Goal: Information Seeking & Learning: Learn about a topic

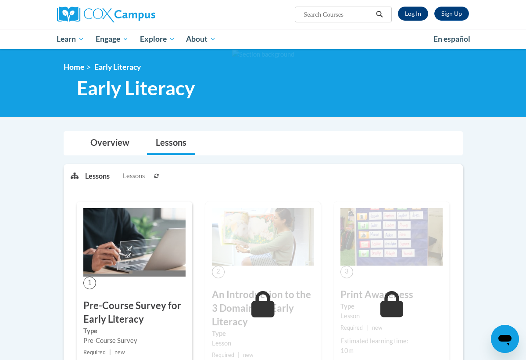
click at [418, 14] on link "Log In" at bounding box center [413, 14] width 30 height 14
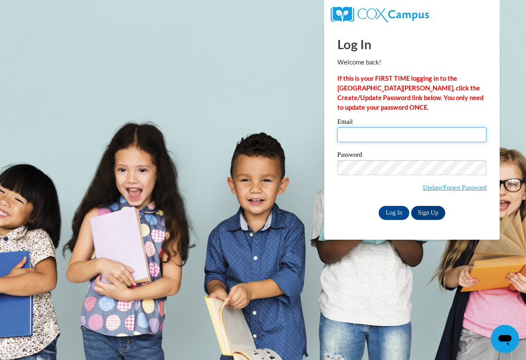
type input "hmatthe1@my.westga.edu"
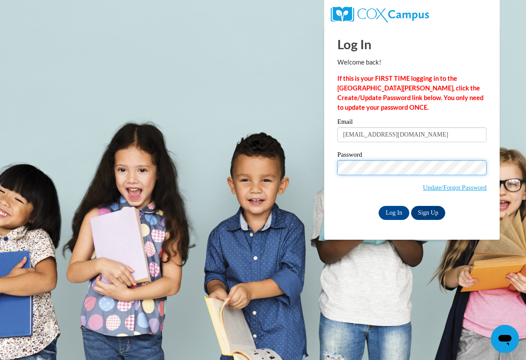
click at [393, 211] on input "Log In" at bounding box center [393, 213] width 31 height 14
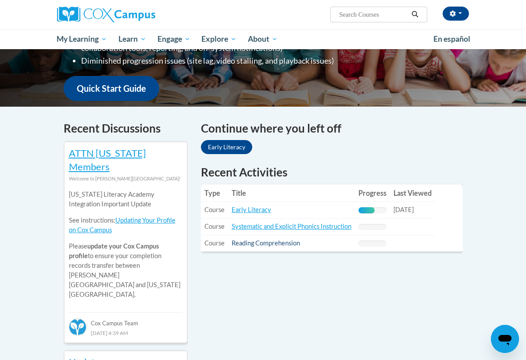
scroll to position [213, 0]
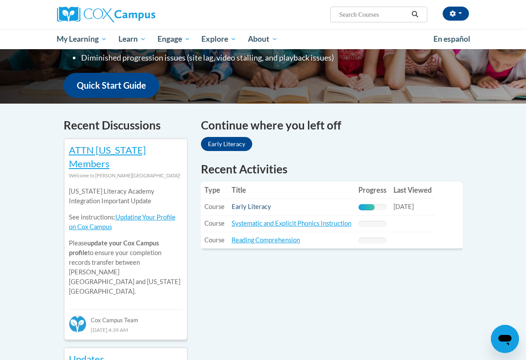
click at [248, 207] on link "Early Literacy" at bounding box center [251, 206] width 39 height 7
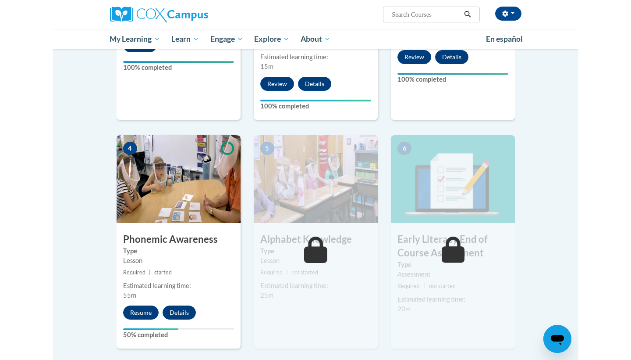
scroll to position [359, 0]
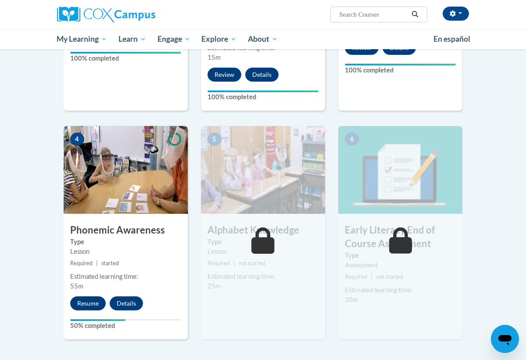
click at [90, 296] on button "Resume" at bounding box center [88, 303] width 36 height 14
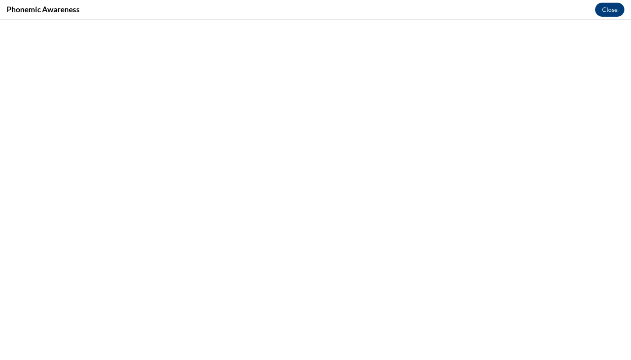
click at [525, 10] on button "Close" at bounding box center [609, 10] width 29 height 14
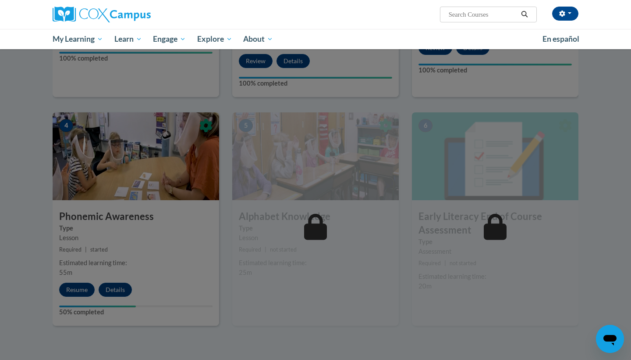
click at [153, 189] on div at bounding box center [315, 180] width 631 height 360
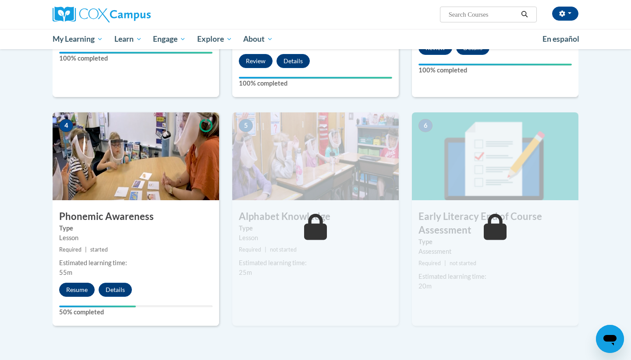
click at [82, 286] on button "Resume" at bounding box center [77, 289] width 36 height 14
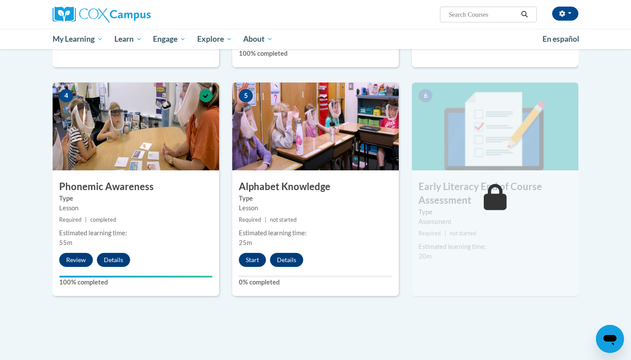
scroll to position [388, 0]
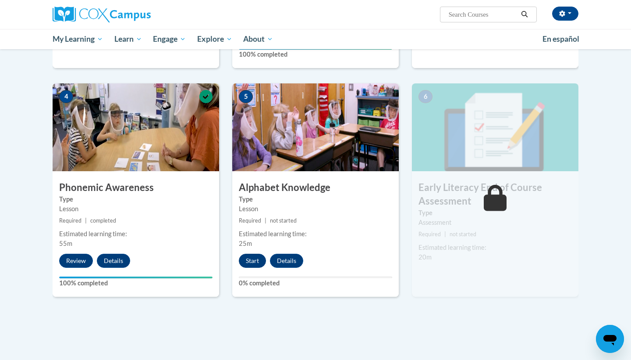
click at [250, 258] on button "Start" at bounding box center [252, 260] width 27 height 14
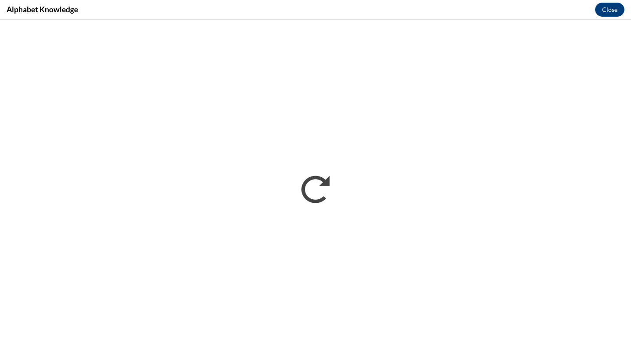
scroll to position [0, 0]
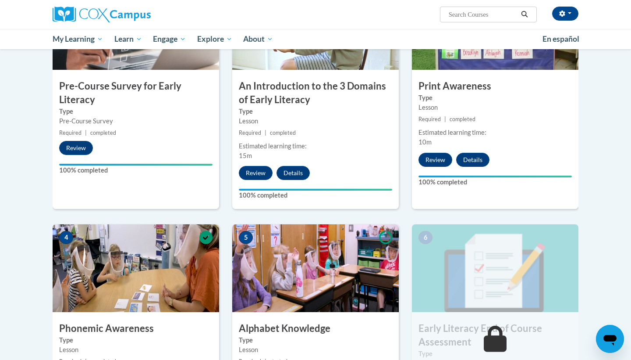
scroll to position [265, 0]
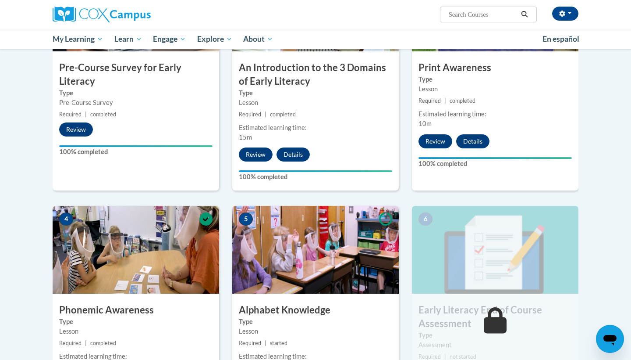
click at [458, 261] on img at bounding box center [495, 250] width 167 height 88
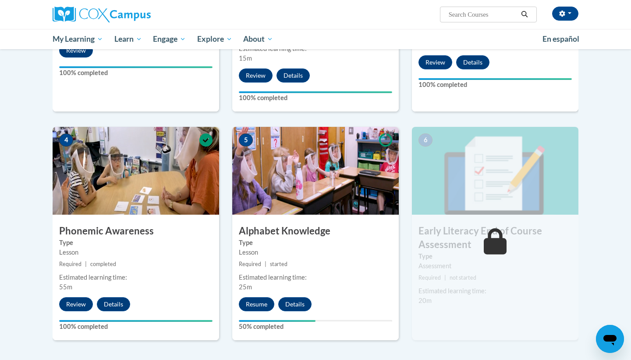
scroll to position [345, 0]
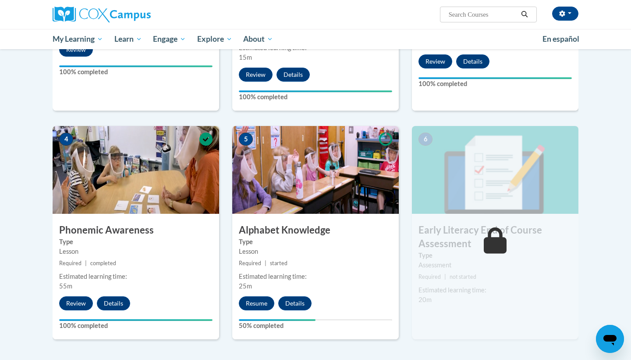
click at [363, 273] on div "Estimated learning time:" at bounding box center [315, 276] width 153 height 10
click at [255, 299] on button "Resume" at bounding box center [257, 303] width 36 height 14
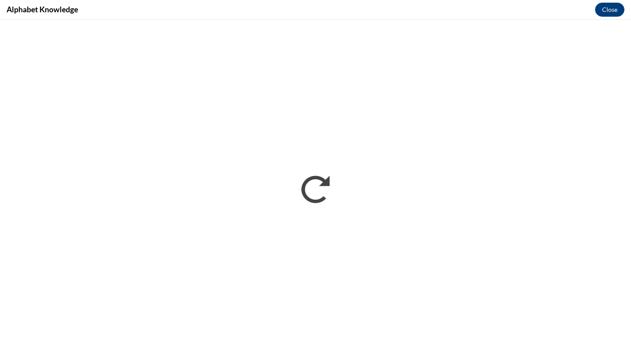
scroll to position [0, 0]
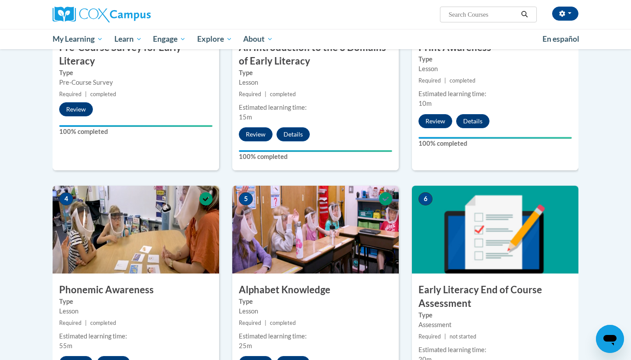
scroll to position [310, 0]
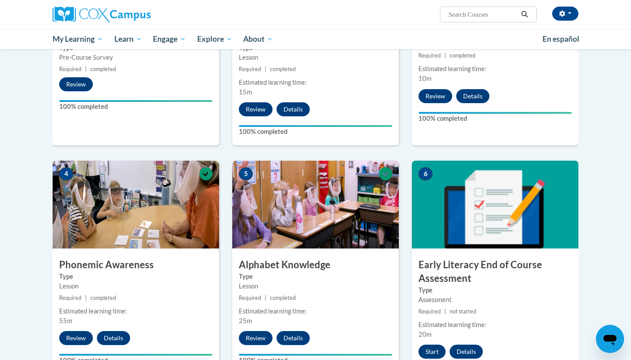
click at [434, 348] on button "Start" at bounding box center [432, 351] width 27 height 14
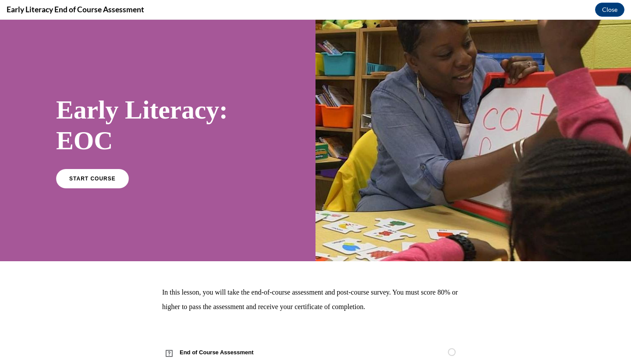
scroll to position [0, 0]
click at [91, 179] on span "START COURSE" at bounding box center [92, 178] width 49 height 7
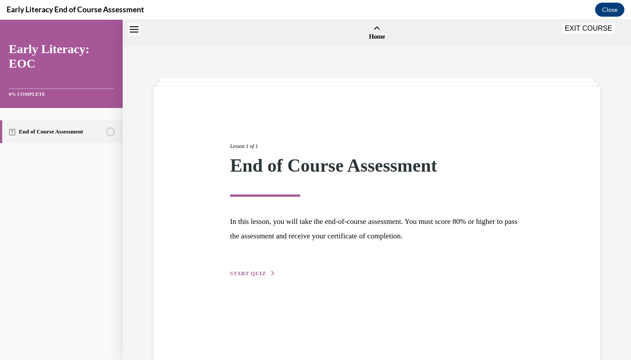
scroll to position [27, 0]
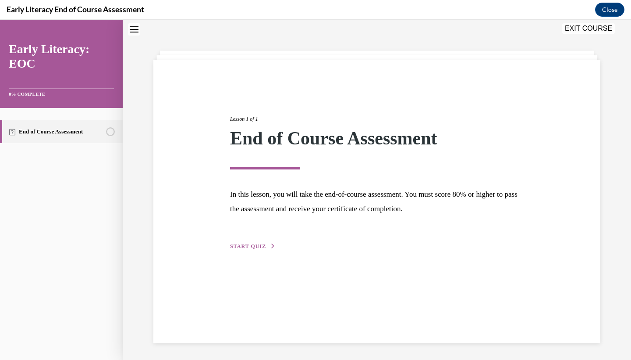
click at [246, 247] on span "START QUIZ" at bounding box center [248, 246] width 36 height 6
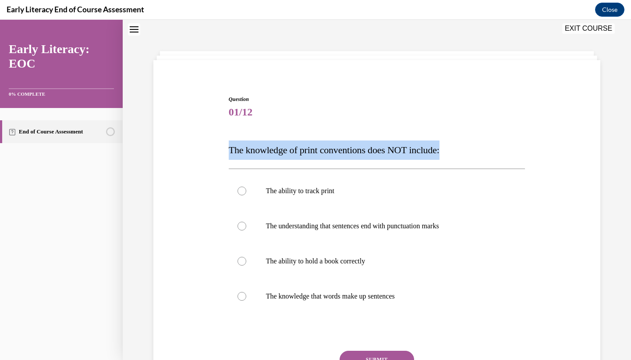
drag, startPoint x: 463, startPoint y: 152, endPoint x: 224, endPoint y: 150, distance: 238.5
click at [224, 150] on div "Question 01/12 The knowledge of print conventions does NOT include: The ability…" at bounding box center [377, 245] width 452 height 353
copy span "The knowledge of print conventions does NOT include:"
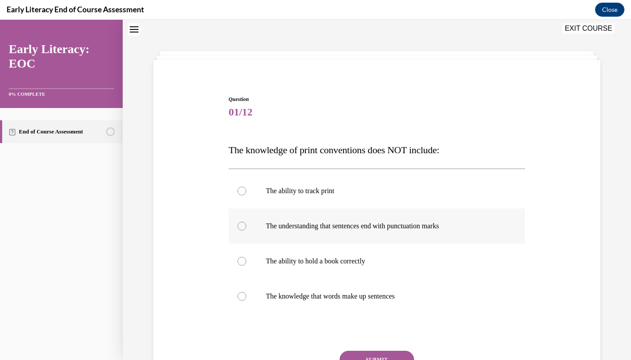
click at [301, 225] on p "The understanding that sentences end with punctuation marks" at bounding box center [385, 225] width 238 height 9
click at [307, 253] on div at bounding box center [377, 260] width 297 height 35
click at [381, 353] on button "SUBMIT" at bounding box center [377, 359] width 75 height 18
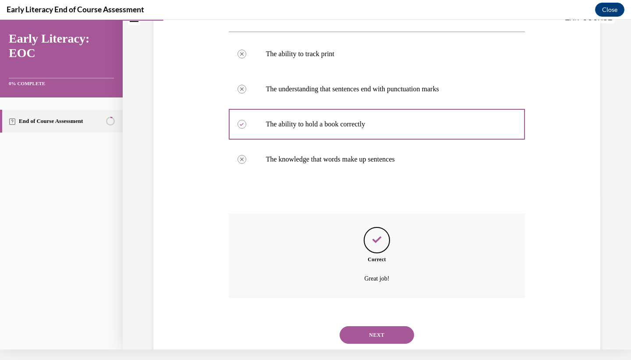
scroll to position [167, 0]
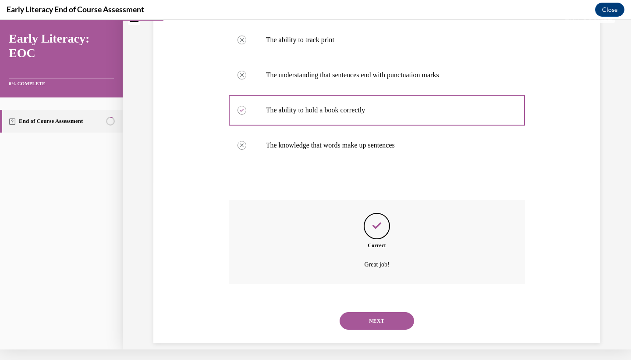
click at [370, 312] on button "NEXT" at bounding box center [377, 321] width 75 height 18
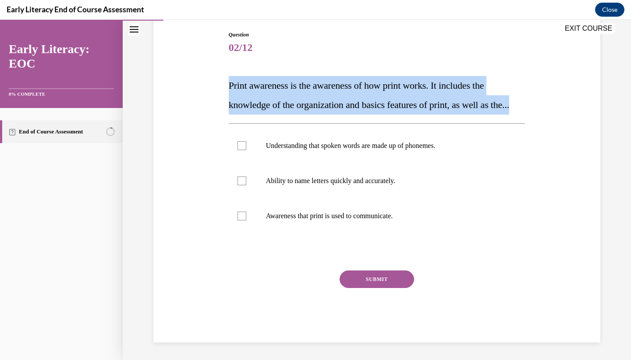
drag, startPoint x: 257, startPoint y: 116, endPoint x: 224, endPoint y: 81, distance: 48.1
click at [224, 81] on div "Question 02/12 Print awareness is the awareness of how print works. It includes…" at bounding box center [377, 173] width 452 height 338
copy span "Print awareness is the awareness of how print works. It includes the knowledge …"
click at [284, 233] on div at bounding box center [377, 215] width 297 height 35
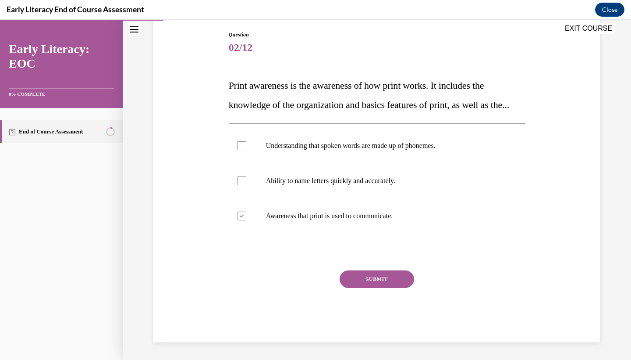
click at [359, 288] on button "SUBMIT" at bounding box center [377, 279] width 75 height 18
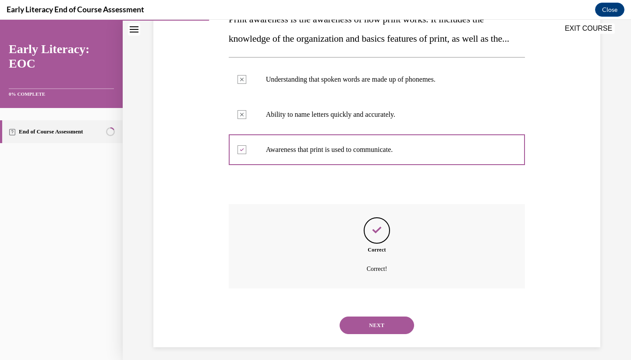
scroll to position [171, 0]
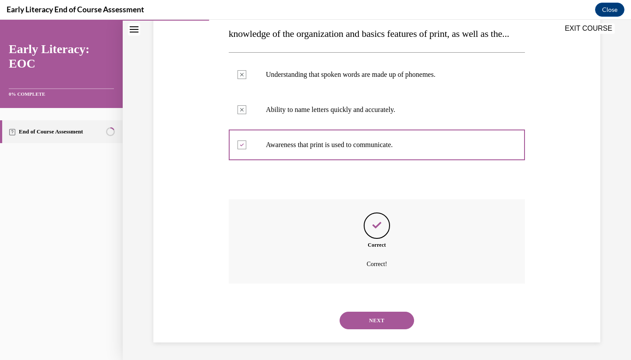
click at [382, 321] on button "NEXT" at bounding box center [377, 320] width 75 height 18
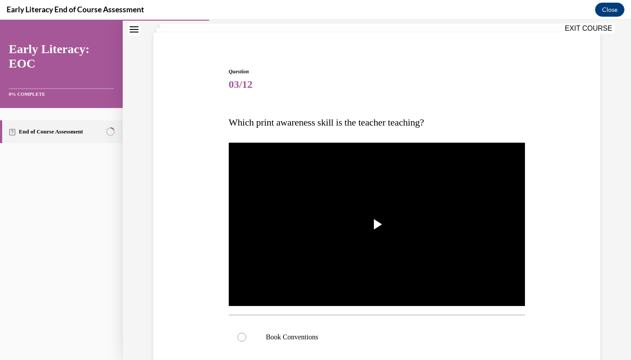
scroll to position [56, 0]
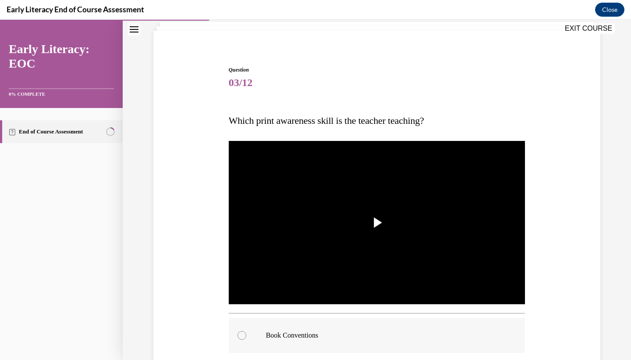
click at [269, 342] on div at bounding box center [377, 334] width 297 height 35
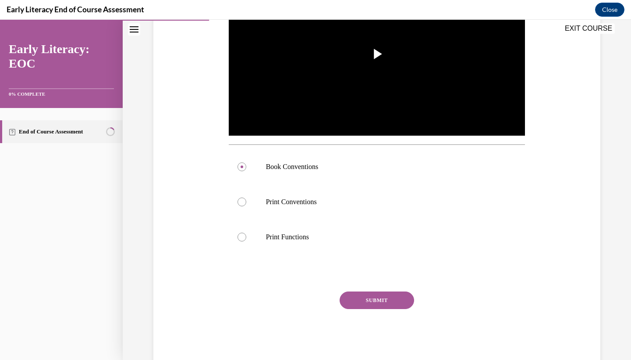
click at [355, 296] on button "SUBMIT" at bounding box center [377, 300] width 75 height 18
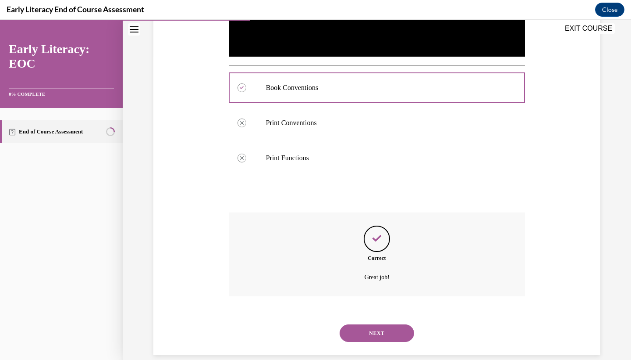
scroll to position [306, 0]
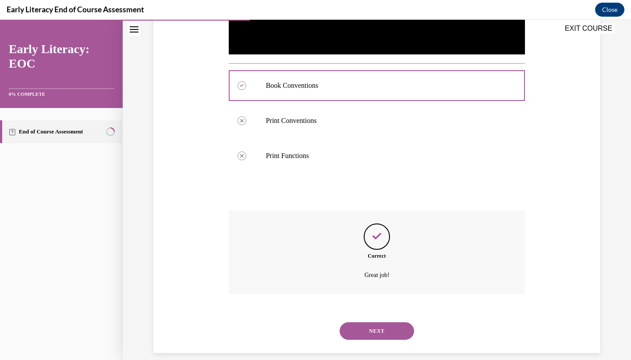
click at [363, 322] on button "NEXT" at bounding box center [377, 331] width 75 height 18
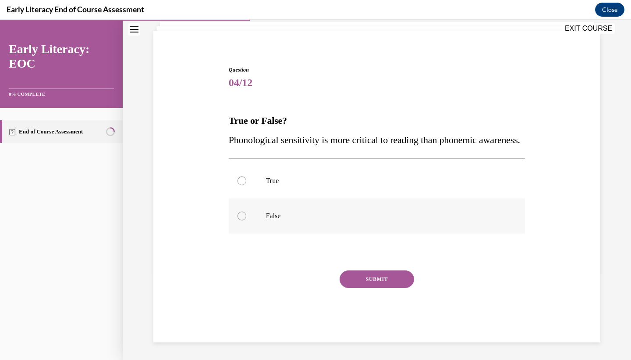
click at [305, 220] on p "False" at bounding box center [385, 215] width 238 height 9
click at [362, 288] on button "SUBMIT" at bounding box center [377, 279] width 75 height 18
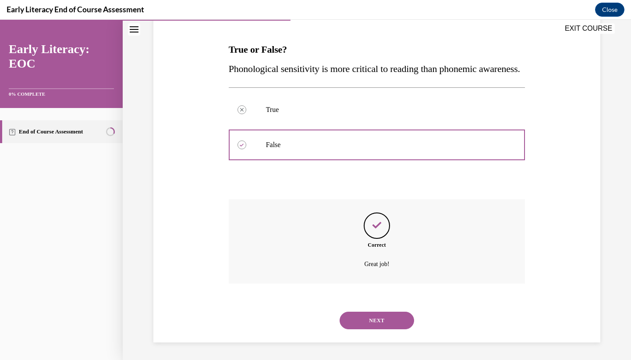
scroll to position [135, 0]
click at [388, 325] on button "NEXT" at bounding box center [377, 320] width 75 height 18
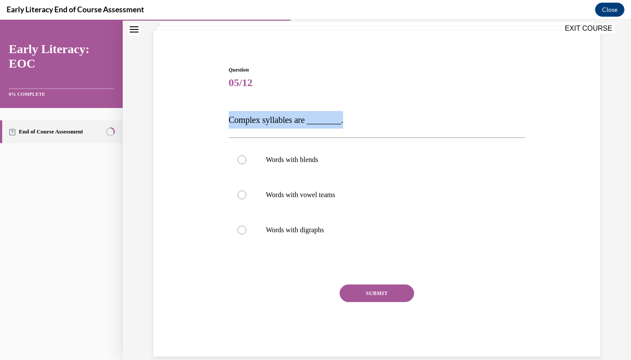
drag, startPoint x: 349, startPoint y: 121, endPoint x: 226, endPoint y: 120, distance: 123.7
click at [226, 120] on div "Question 05/12 Complex syllables are ________. Words with blends Words with vow…" at bounding box center [377, 197] width 452 height 317
copy span "Complex syllables are ________."
click at [349, 160] on p "Words with blends" at bounding box center [385, 159] width 238 height 9
click at [377, 292] on button "SUBMIT" at bounding box center [377, 293] width 75 height 18
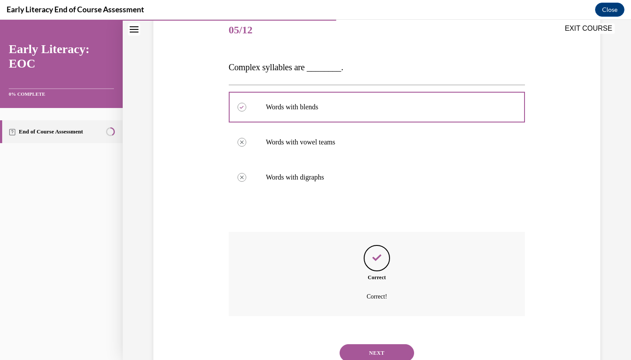
scroll to position [130, 0]
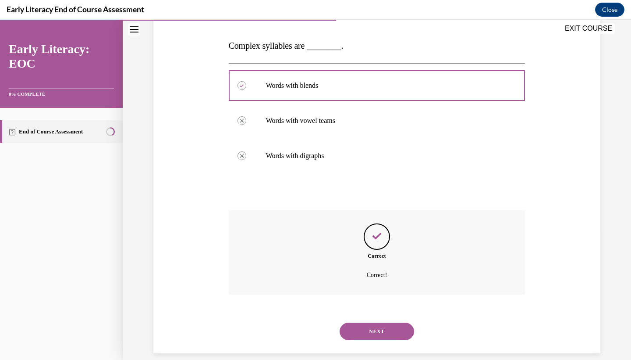
click at [381, 322] on button "NEXT" at bounding box center [377, 331] width 75 height 18
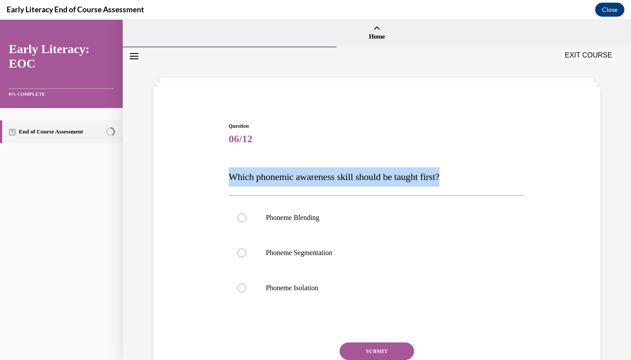
drag, startPoint x: 467, startPoint y: 178, endPoint x: 231, endPoint y: 175, distance: 236.4
click at [231, 175] on p "Which phonemic awareness skill should be taught first?" at bounding box center [377, 176] width 297 height 19
copy span "Which phonemic awareness skill should be taught first?"
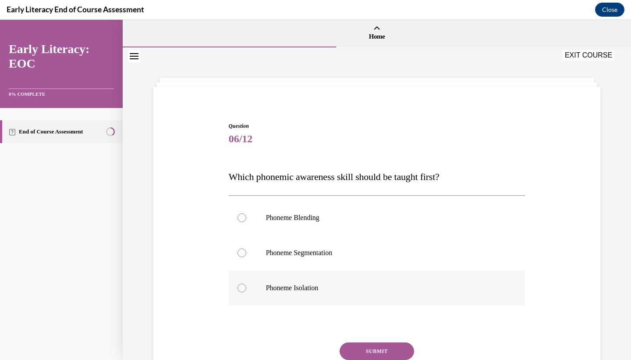
click at [310, 286] on p "Phoneme Isolation" at bounding box center [385, 287] width 238 height 9
click at [374, 348] on button "SUBMIT" at bounding box center [377, 351] width 75 height 18
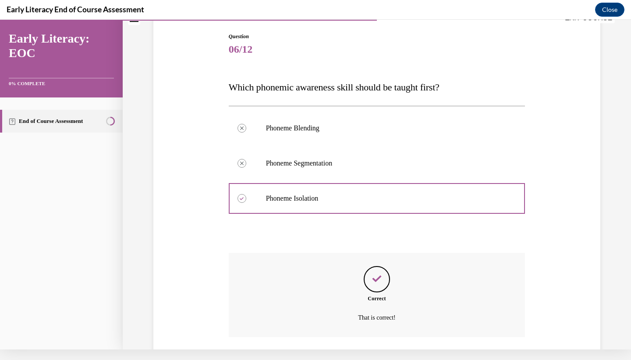
scroll to position [132, 0]
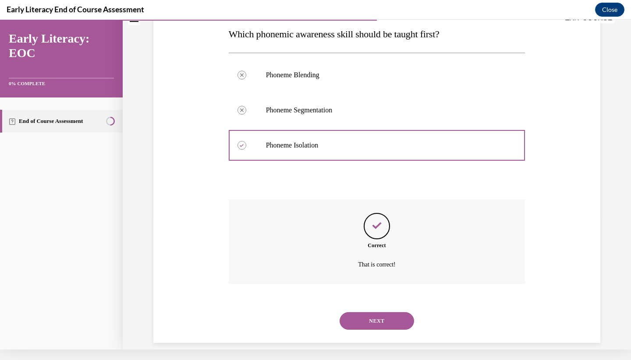
click at [377, 312] on button "NEXT" at bounding box center [377, 321] width 75 height 18
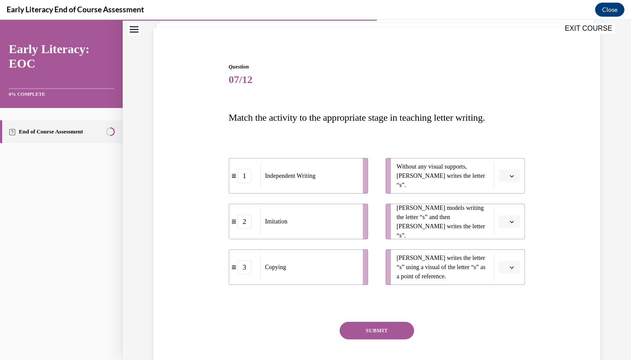
scroll to position [61, 0]
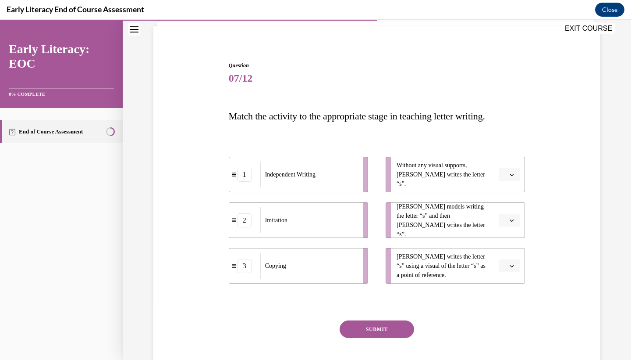
click at [514, 175] on icon "button" at bounding box center [512, 174] width 4 height 4
click at [512, 209] on div "1" at bounding box center [509, 212] width 22 height 18
click at [505, 174] on span "1" at bounding box center [505, 174] width 3 height 9
click at [560, 188] on div "Question 07/12 Match the activity to the appropriate stage in teaching letter w…" at bounding box center [377, 213] width 452 height 357
click at [515, 219] on span "button" at bounding box center [512, 220] width 6 height 6
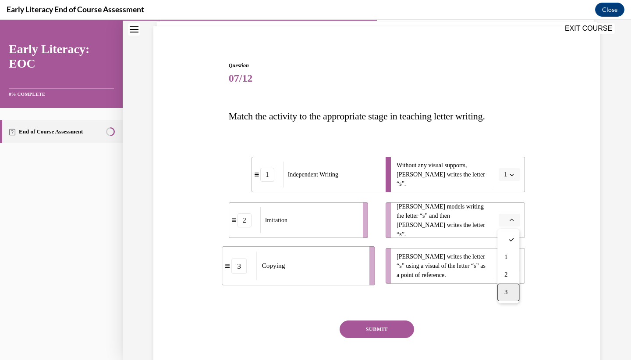
click at [509, 295] on div "3" at bounding box center [509, 292] width 22 height 18
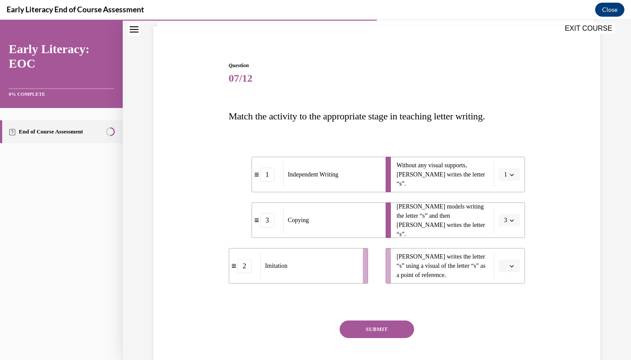
click at [508, 218] on button "3" at bounding box center [509, 220] width 21 height 13
click at [502, 276] on div "2" at bounding box center [507, 275] width 22 height 18
click at [514, 263] on span "button" at bounding box center [512, 266] width 6 height 6
click at [509, 333] on div "3" at bounding box center [509, 338] width 22 height 18
click at [388, 326] on button "SUBMIT" at bounding box center [377, 329] width 75 height 18
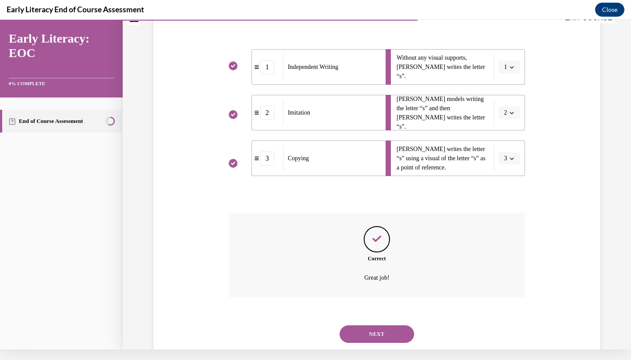
scroll to position [171, 0]
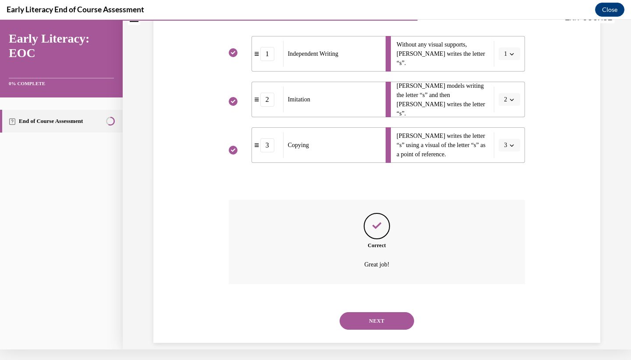
click at [371, 312] on button "NEXT" at bounding box center [377, 321] width 75 height 18
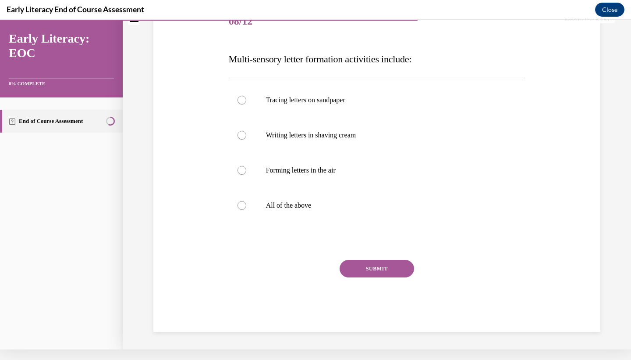
scroll to position [1, 0]
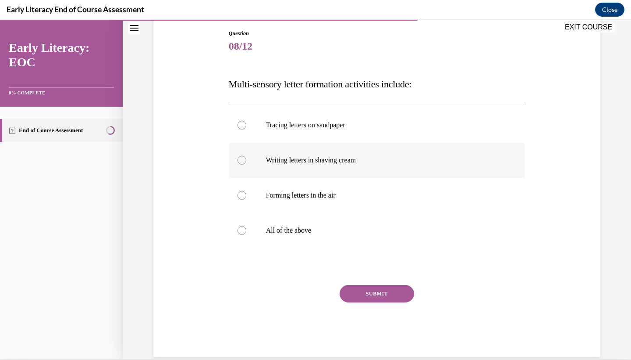
click at [273, 167] on div at bounding box center [377, 160] width 297 height 35
click at [290, 221] on div at bounding box center [377, 230] width 297 height 35
click at [396, 292] on button "SUBMIT" at bounding box center [377, 294] width 75 height 18
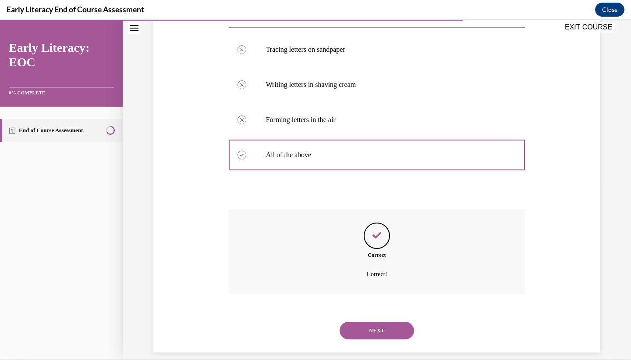
scroll to position [167, 0]
click at [385, 321] on button "NEXT" at bounding box center [377, 330] width 75 height 18
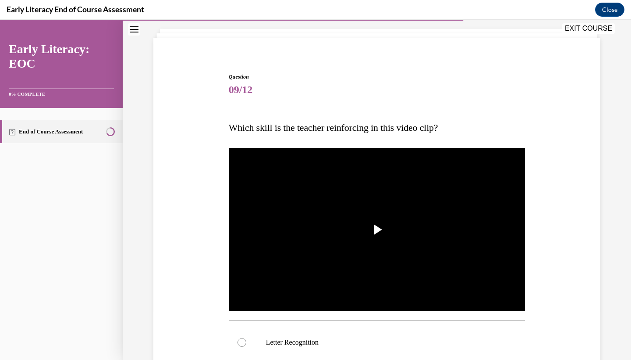
scroll to position [55, 0]
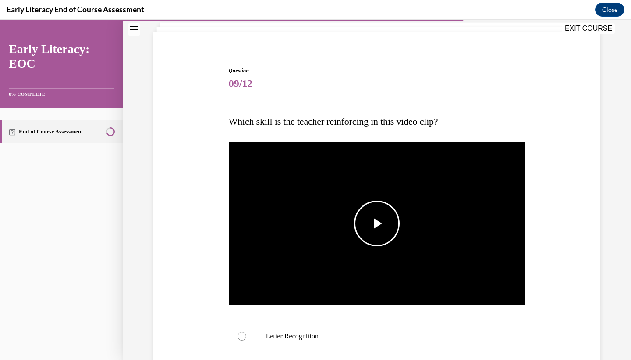
click at [377, 223] on span "Video player" at bounding box center [377, 223] width 0 height 0
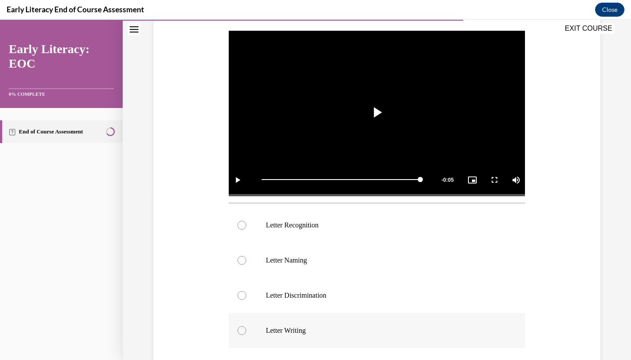
scroll to position [170, 0]
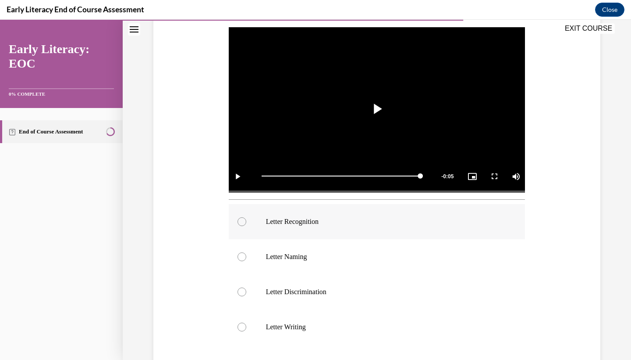
click at [324, 232] on div at bounding box center [377, 221] width 297 height 35
click at [316, 260] on p "Letter Naming" at bounding box center [385, 256] width 238 height 9
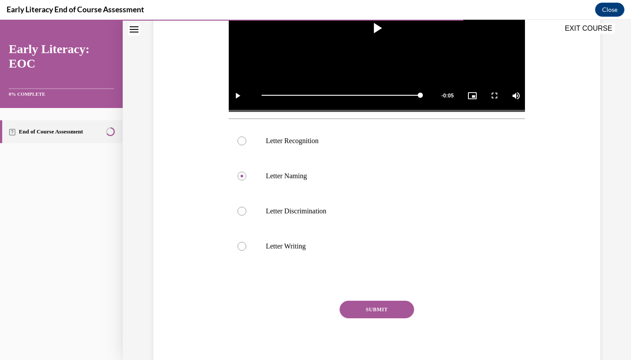
click at [382, 311] on button "SUBMIT" at bounding box center [377, 309] width 75 height 18
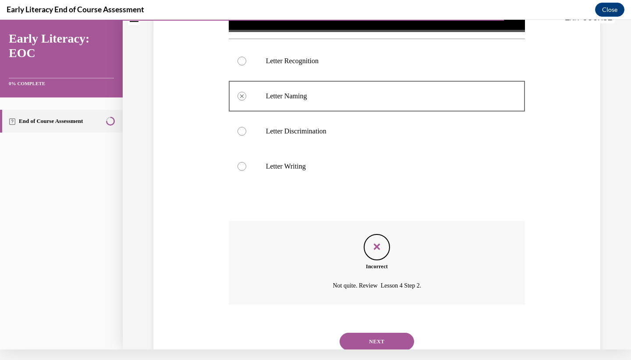
scroll to position [341, 0]
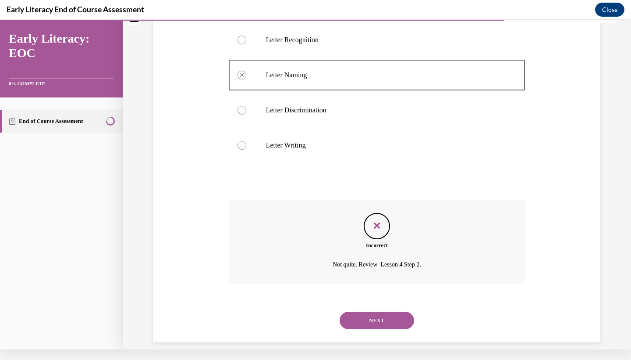
click at [375, 313] on button "NEXT" at bounding box center [377, 320] width 75 height 18
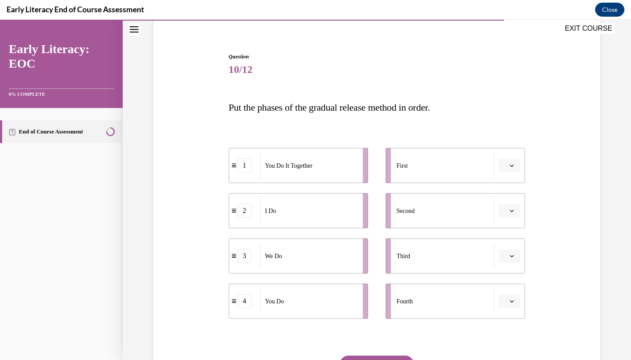
scroll to position [84, 0]
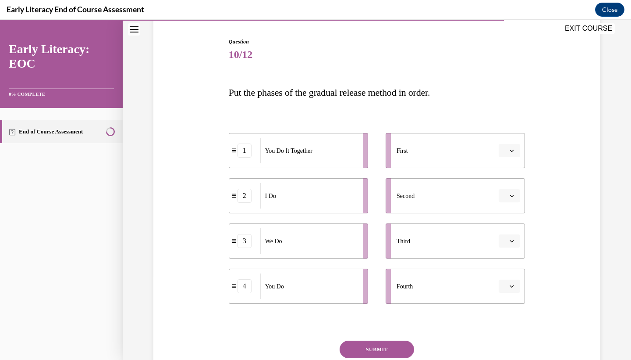
click at [509, 153] on span "button" at bounding box center [512, 150] width 6 height 6
click at [504, 201] on div "2" at bounding box center [509, 205] width 22 height 18
click at [506, 196] on span "Please select an option" at bounding box center [505, 195] width 3 height 9
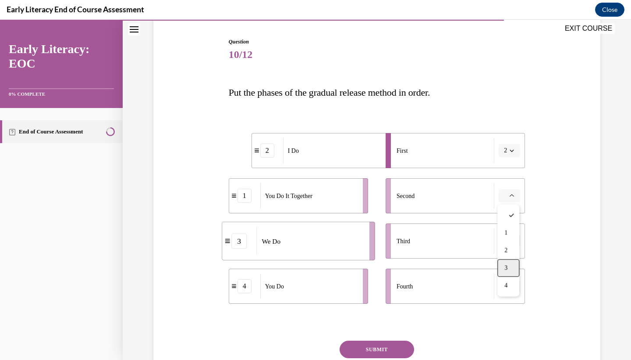
click at [506, 266] on span "3" at bounding box center [506, 267] width 3 height 7
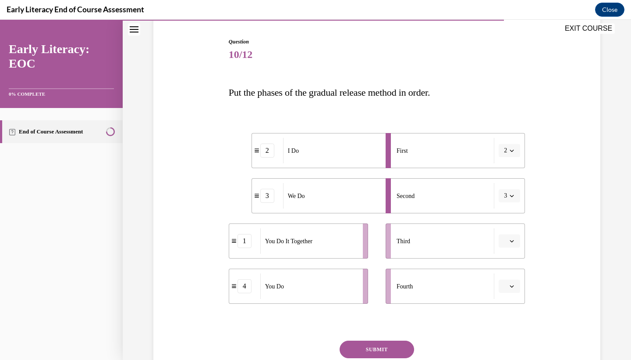
click at [513, 238] on span "button" at bounding box center [512, 241] width 6 height 6
click at [508, 273] on div "1" at bounding box center [509, 278] width 22 height 18
click at [513, 282] on button "button" at bounding box center [509, 285] width 21 height 13
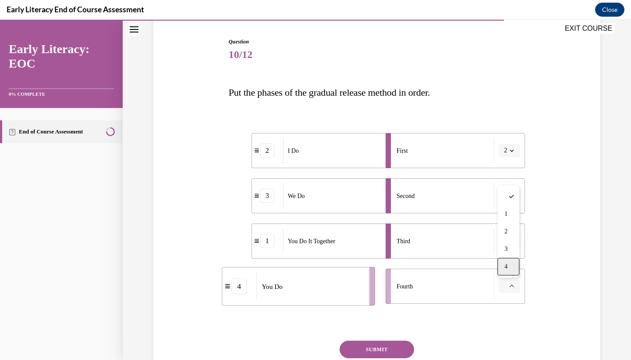
click at [508, 269] on span "4" at bounding box center [506, 266] width 3 height 7
click at [390, 347] on button "SUBMIT" at bounding box center [377, 349] width 75 height 18
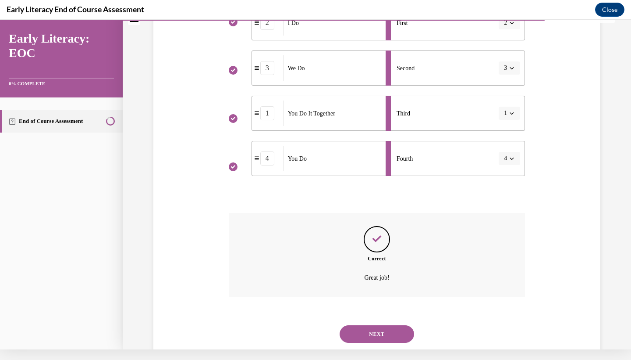
scroll to position [214, 0]
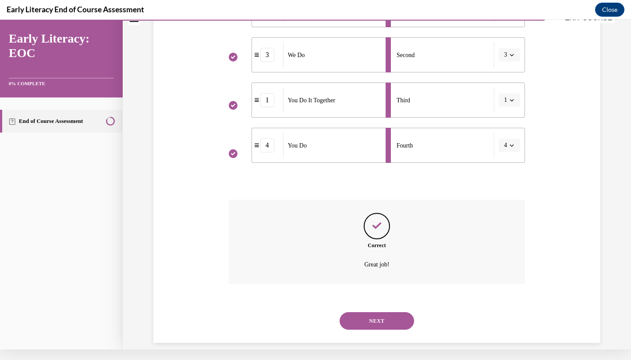
click at [381, 312] on button "NEXT" at bounding box center [377, 321] width 75 height 18
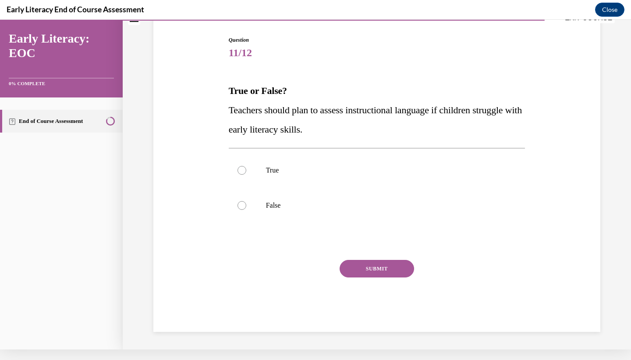
scroll to position [56, 0]
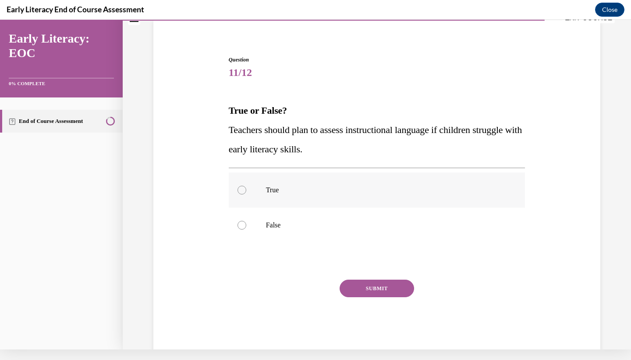
click at [308, 198] on div at bounding box center [377, 189] width 297 height 35
click at [374, 289] on button "SUBMIT" at bounding box center [377, 288] width 75 height 18
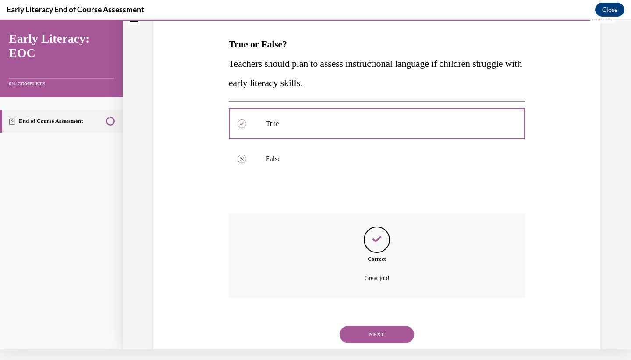
scroll to position [135, 0]
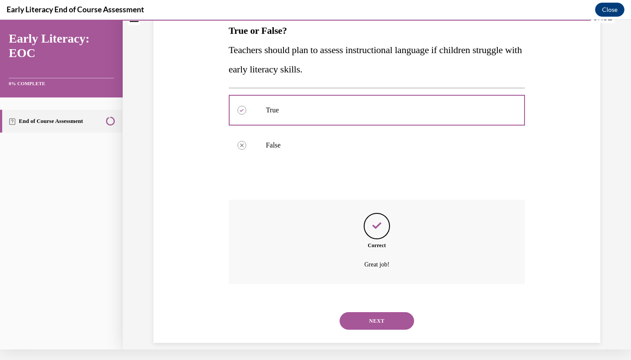
click at [380, 312] on button "NEXT" at bounding box center [377, 321] width 75 height 18
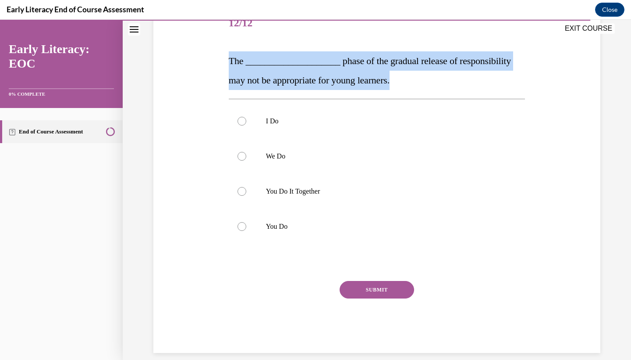
drag, startPoint x: 392, startPoint y: 80, endPoint x: 228, endPoint y: 59, distance: 164.9
click at [229, 59] on p "The ____________________ phase of the gradual release of responsibility may not…" at bounding box center [377, 70] width 297 height 39
copy span "The ____________________ phase of the gradual release of responsibility may not…"
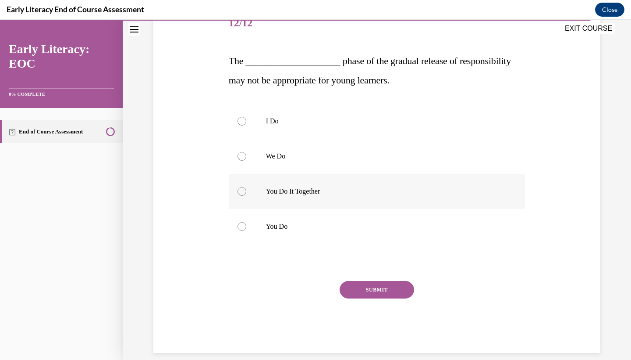
click at [317, 190] on p "You Do It Together" at bounding box center [385, 191] width 238 height 9
click at [377, 293] on button "SUBMIT" at bounding box center [377, 290] width 75 height 18
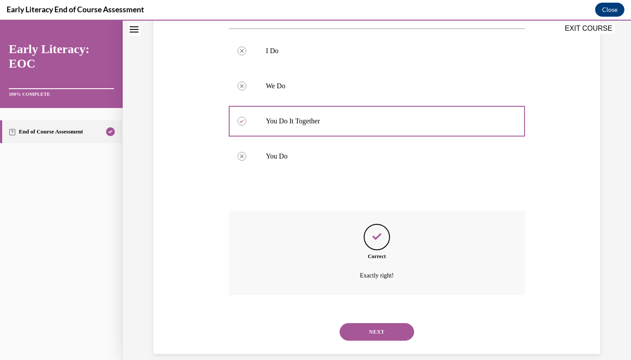
scroll to position [186, 0]
click at [380, 322] on button "NEXT" at bounding box center [377, 331] width 75 height 18
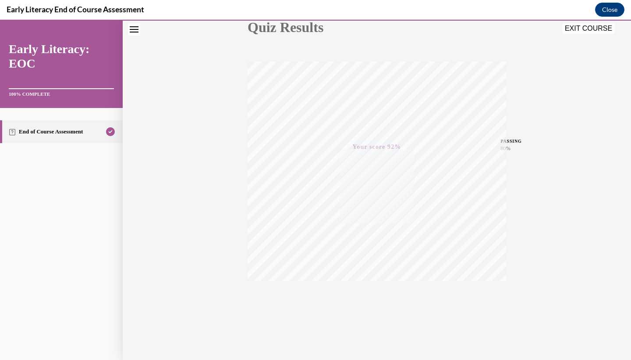
scroll to position [110, 0]
click at [587, 35] on div "EXIT COURSE" at bounding box center [590, 29] width 55 height 12
click at [587, 29] on button "EXIT COURSE" at bounding box center [589, 28] width 53 height 11
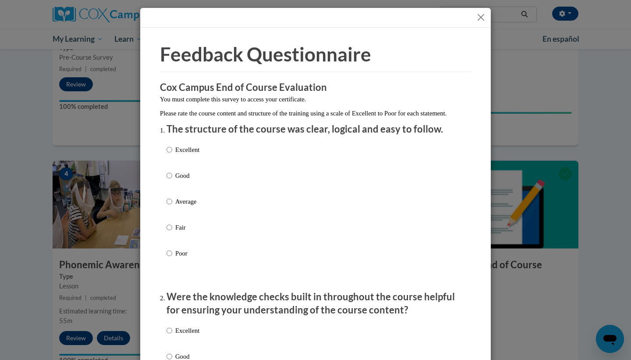
click at [190, 154] on p "Excellent" at bounding box center [187, 150] width 24 height 10
click at [172, 154] on input "Excellent" at bounding box center [170, 150] width 6 height 10
radio input "true"
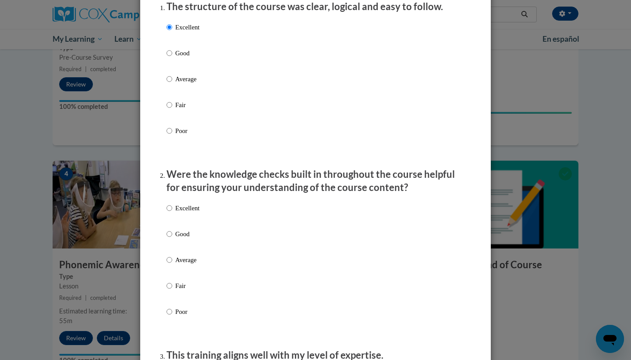
scroll to position [131, 0]
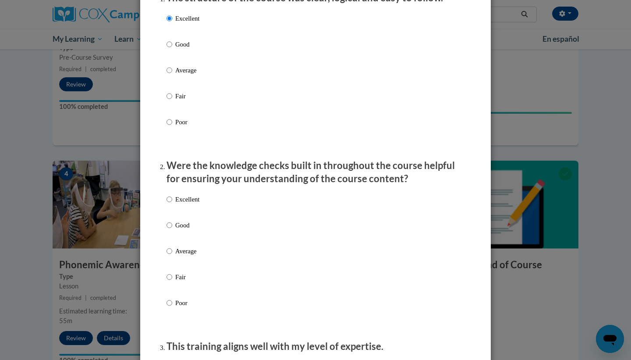
click at [191, 204] on p "Excellent" at bounding box center [187, 199] width 24 height 10
click at [172, 204] on input "Excellent" at bounding box center [170, 199] width 6 height 10
radio input "true"
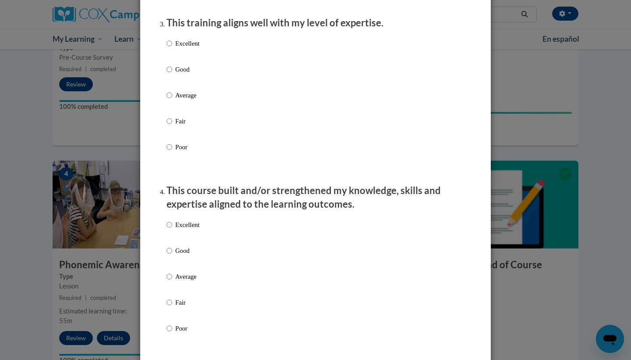
scroll to position [455, 0]
click at [196, 48] on p "Excellent" at bounding box center [187, 43] width 24 height 10
click at [172, 48] on input "Excellent" at bounding box center [170, 43] width 6 height 10
radio input "true"
click at [181, 255] on p "Good" at bounding box center [187, 250] width 24 height 10
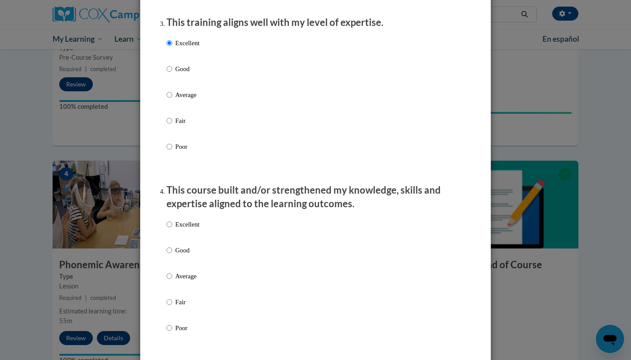
click at [172, 255] on input "Good" at bounding box center [170, 250] width 6 height 10
radio input "true"
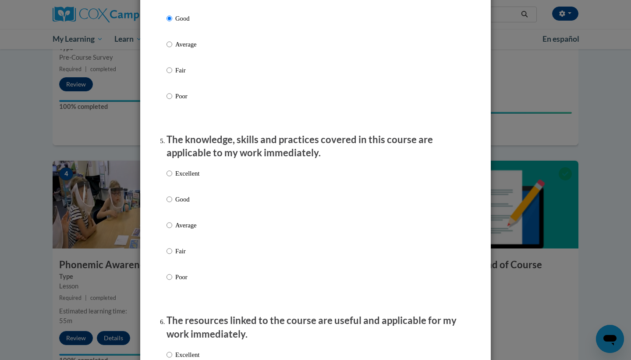
scroll to position [715, 0]
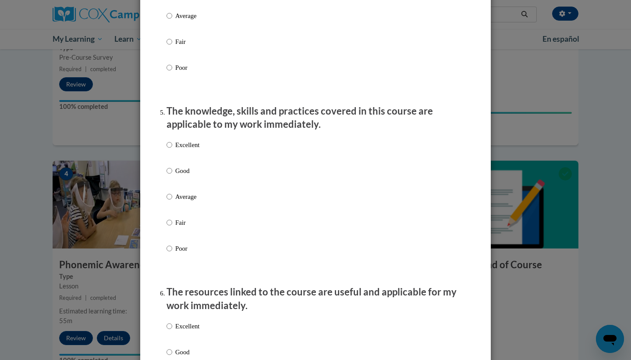
click at [187, 156] on label "Excellent" at bounding box center [183, 152] width 33 height 24
click at [172, 150] on input "Excellent" at bounding box center [170, 145] width 6 height 10
radio input "true"
click at [191, 331] on p "Excellent" at bounding box center [187, 326] width 24 height 10
click at [172, 331] on input "Excellent" at bounding box center [170, 326] width 6 height 10
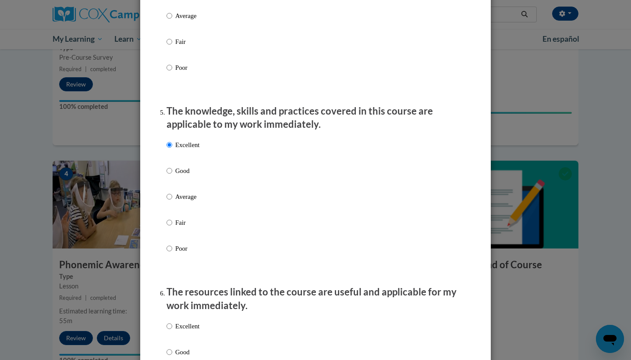
radio input "true"
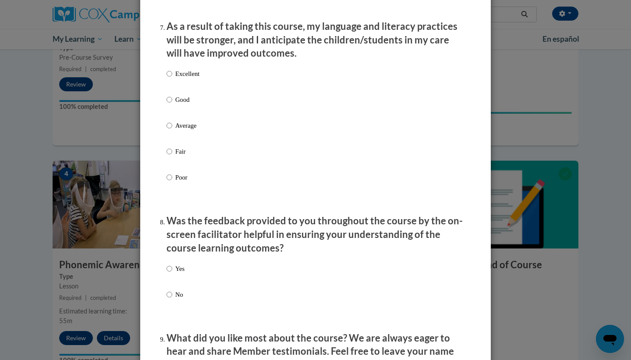
scroll to position [1172, 0]
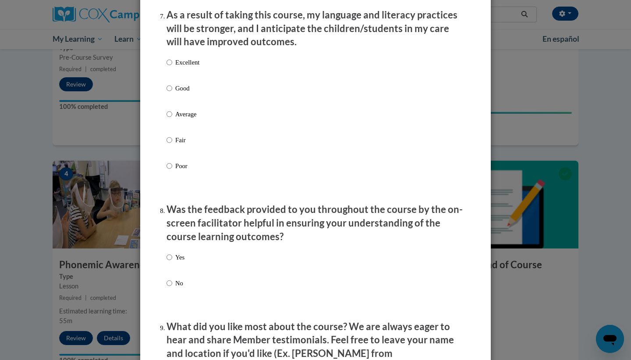
click at [184, 62] on p "Excellent" at bounding box center [187, 62] width 24 height 10
click at [172, 62] on input "Excellent" at bounding box center [170, 62] width 6 height 10
radio input "true"
click at [186, 260] on div "Yes No" at bounding box center [316, 280] width 298 height 65
click at [167, 257] on input "Yes" at bounding box center [170, 257] width 6 height 10
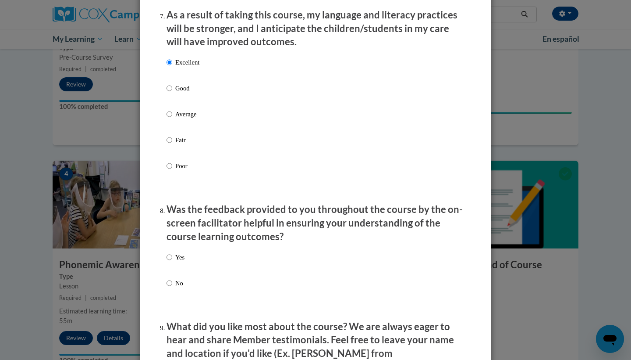
radio input "true"
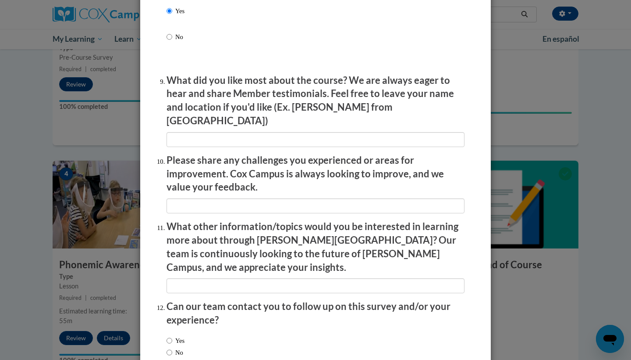
scroll to position [1424, 0]
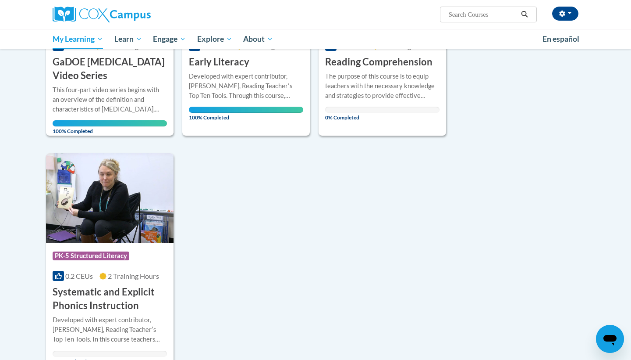
scroll to position [237, 0]
click at [127, 228] on img at bounding box center [110, 197] width 128 height 89
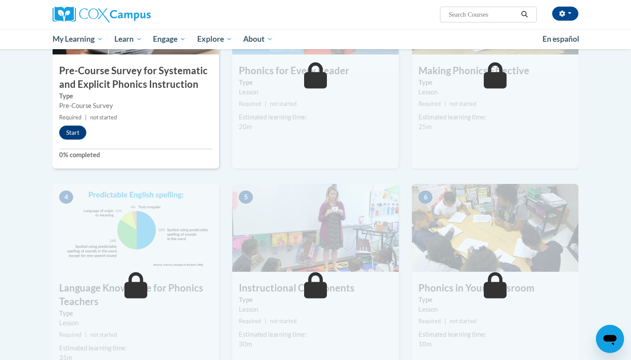
scroll to position [263, 0]
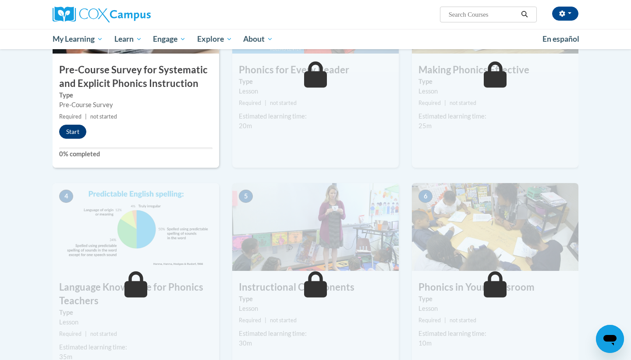
click at [77, 130] on button "Start" at bounding box center [72, 132] width 27 height 14
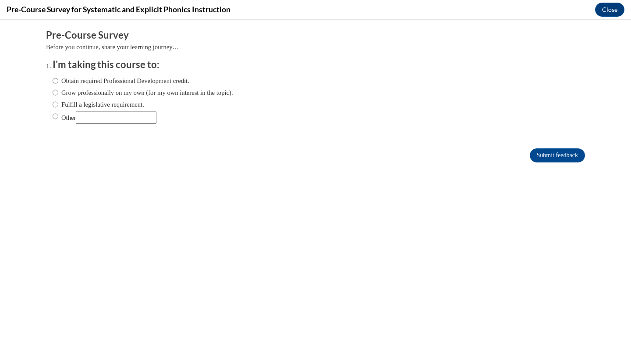
scroll to position [0, 0]
click at [57, 79] on input "Obtain required Professional Development credit." at bounding box center [56, 81] width 6 height 10
radio input "true"
click at [562, 153] on input "Submit feedback" at bounding box center [557, 155] width 55 height 14
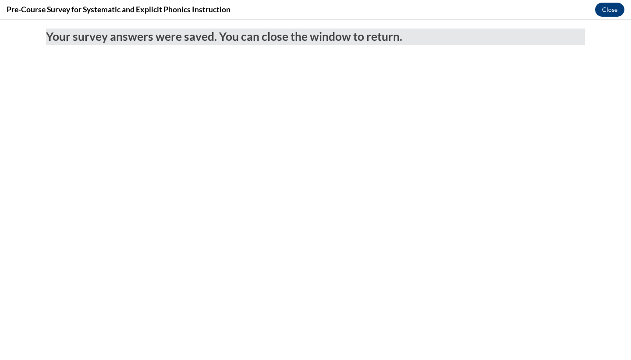
click at [613, 12] on button "Close" at bounding box center [609, 10] width 29 height 14
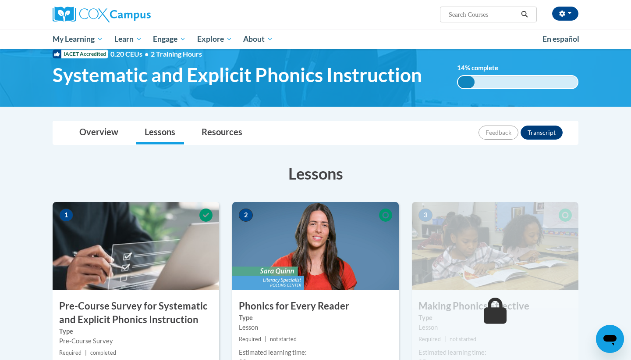
scroll to position [27, 0]
